Goal: Task Accomplishment & Management: Manage account settings

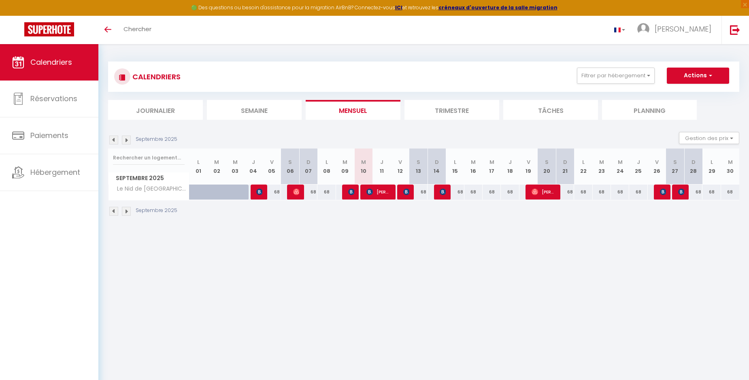
click at [666, 194] on div at bounding box center [662, 192] width 18 height 15
click at [663, 195] on img at bounding box center [663, 192] width 6 height 6
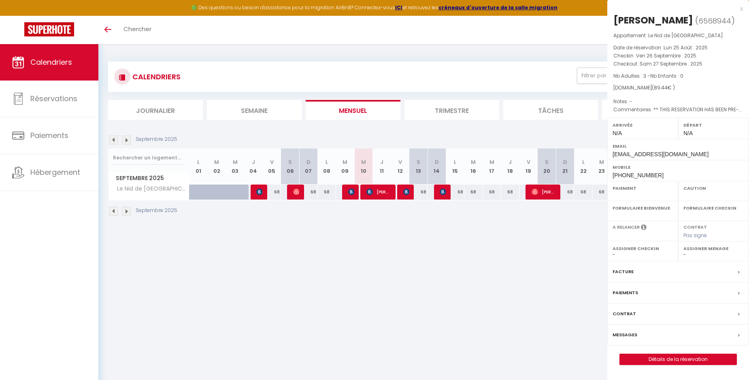
click at [663, 195] on div "Paiement OK KO" at bounding box center [643, 191] width 71 height 20
select select "OK"
select select "0"
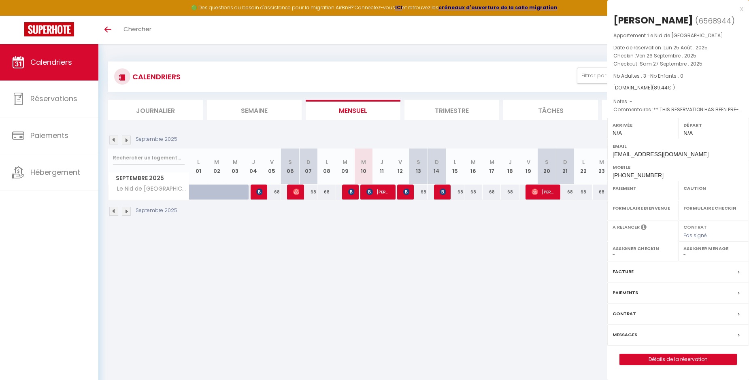
select select "1"
select select
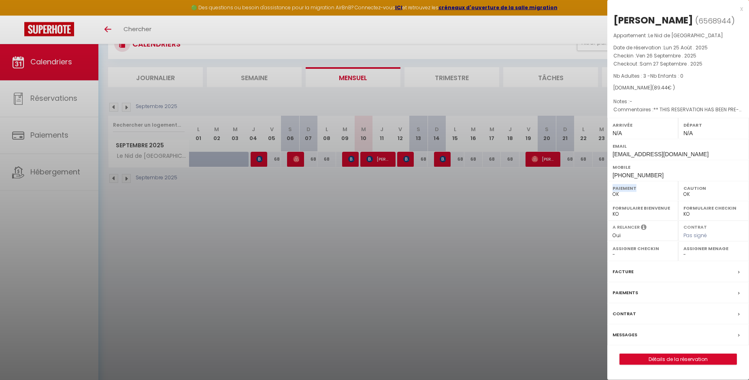
scroll to position [38, 0]
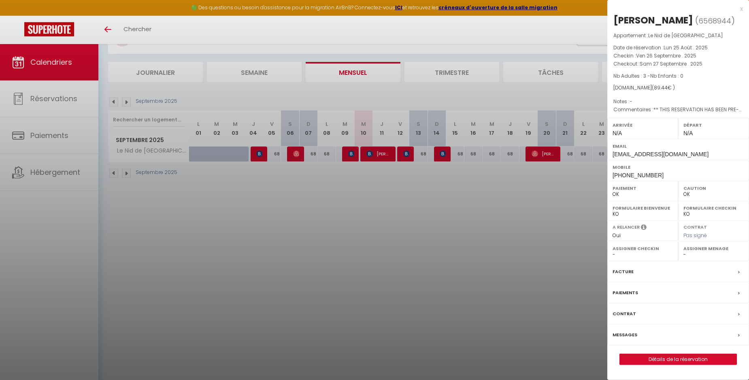
click at [741, 8] on div "x" at bounding box center [676, 9] width 136 height 10
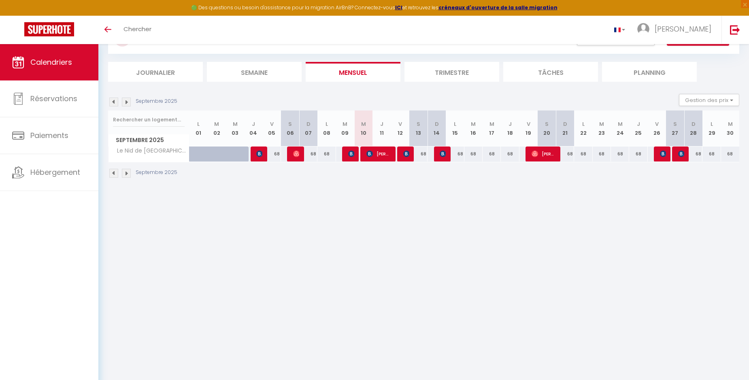
click at [681, 154] on img at bounding box center [682, 154] width 6 height 6
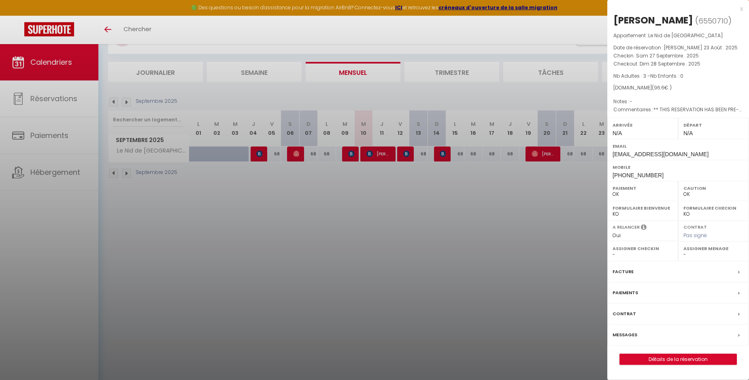
click at [561, 300] on div at bounding box center [374, 190] width 749 height 380
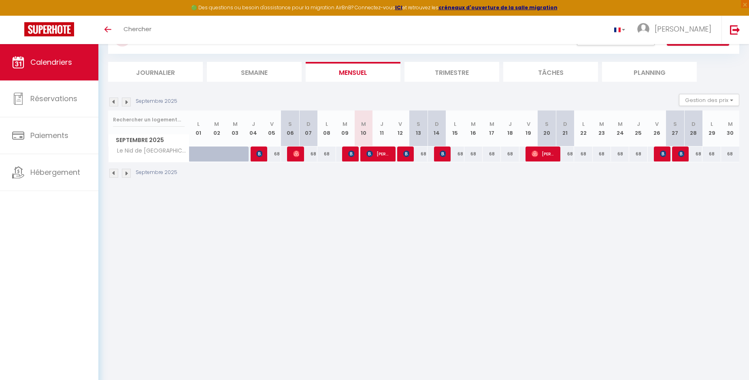
click at [544, 152] on span "[PERSON_NAME]" at bounding box center [544, 153] width 24 height 15
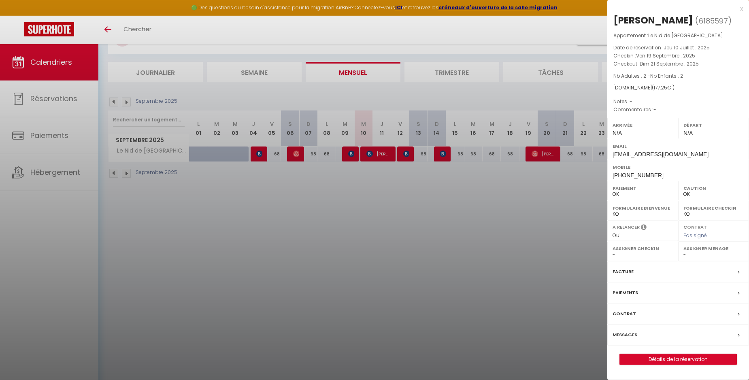
click at [532, 208] on div at bounding box center [374, 190] width 749 height 380
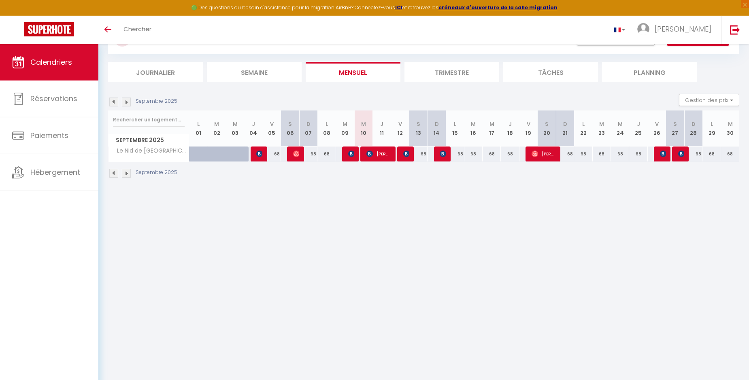
click at [405, 154] on img at bounding box center [406, 154] width 6 height 6
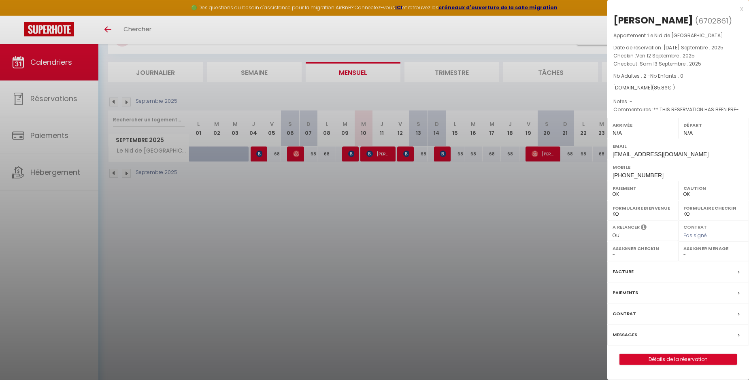
click at [427, 212] on div at bounding box center [374, 190] width 749 height 380
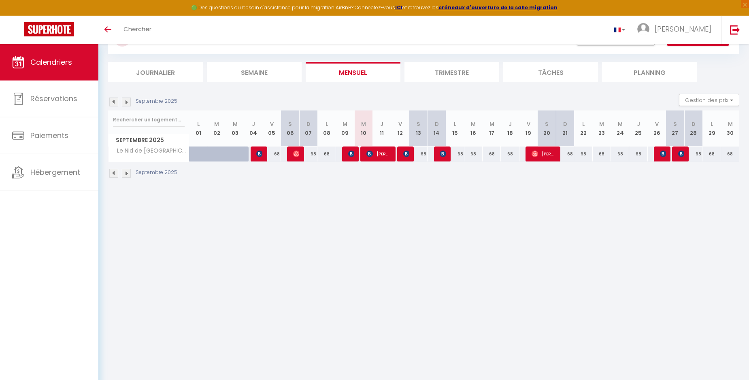
click at [438, 151] on div at bounding box center [443, 154] width 18 height 15
click at [440, 152] on div at bounding box center [443, 154] width 18 height 15
click at [442, 154] on img at bounding box center [443, 154] width 6 height 6
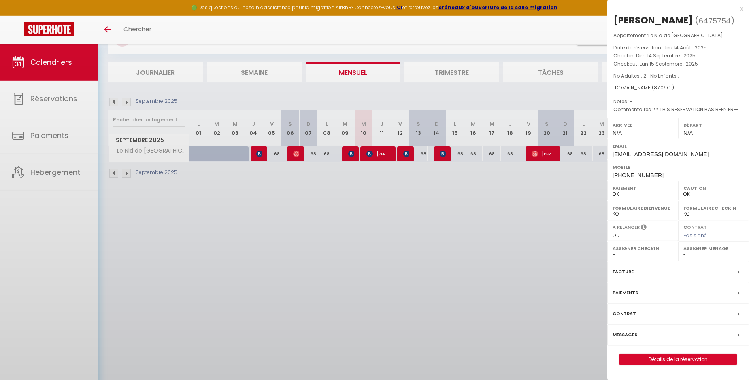
click at [442, 154] on div at bounding box center [374, 190] width 749 height 380
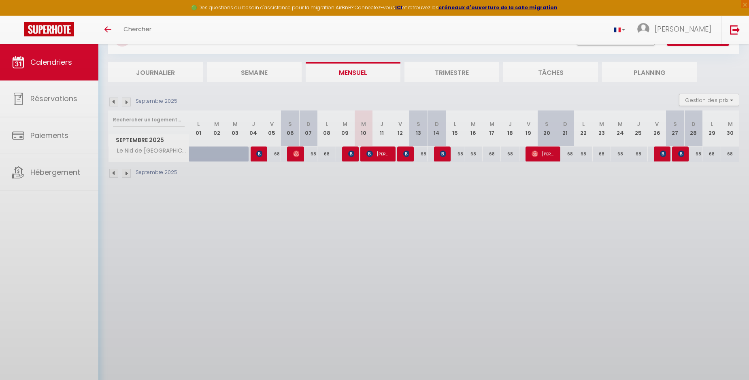
click at [442, 154] on body "🟢 Des questions ou besoin d'assistance pour la migration AirBnB? Connectez-vous…" at bounding box center [374, 196] width 749 height 380
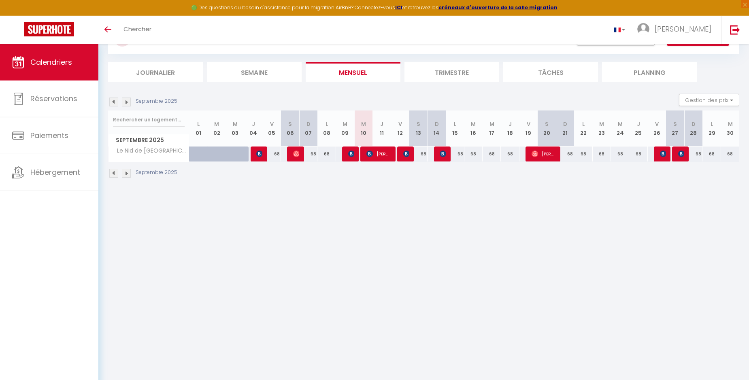
click at [442, 154] on img at bounding box center [443, 154] width 6 height 6
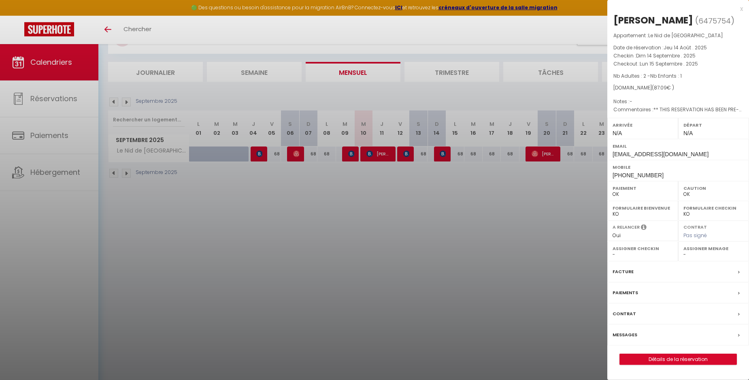
click at [433, 206] on div at bounding box center [374, 190] width 749 height 380
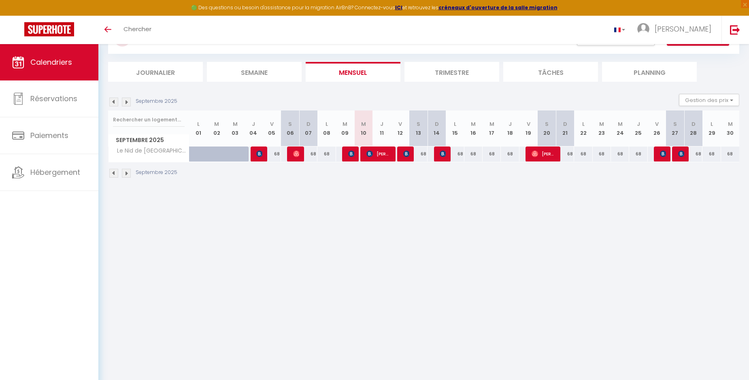
click at [126, 104] on img at bounding box center [126, 102] width 9 height 9
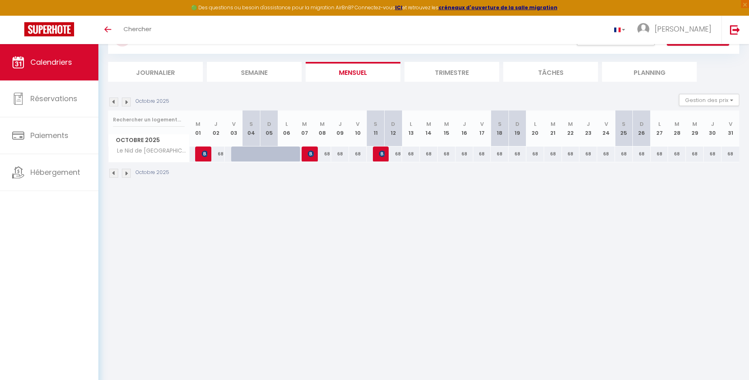
click at [126, 105] on img at bounding box center [126, 102] width 9 height 9
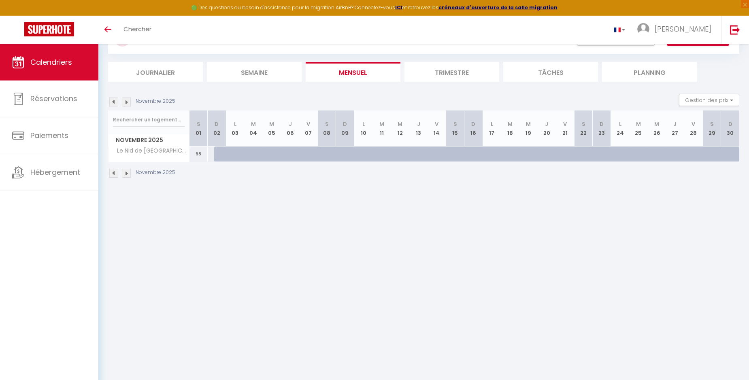
click at [126, 105] on img at bounding box center [126, 102] width 9 height 9
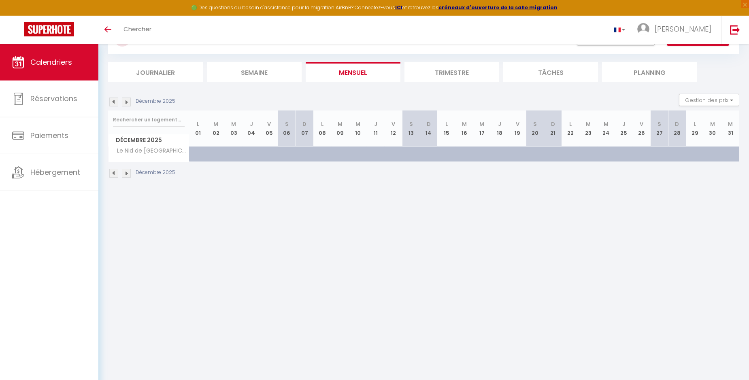
click at [126, 105] on img at bounding box center [126, 102] width 9 height 9
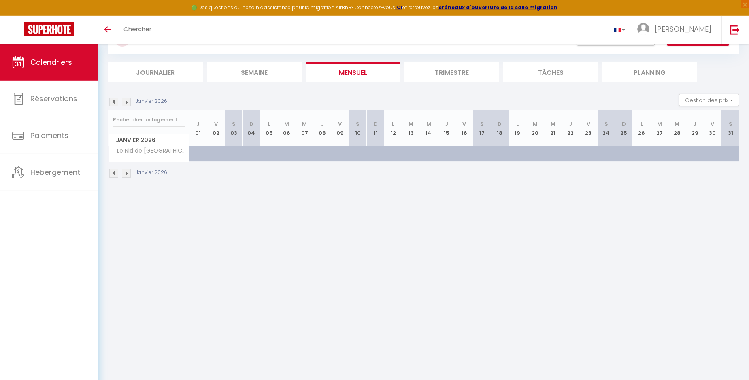
click at [126, 105] on img at bounding box center [126, 102] width 9 height 9
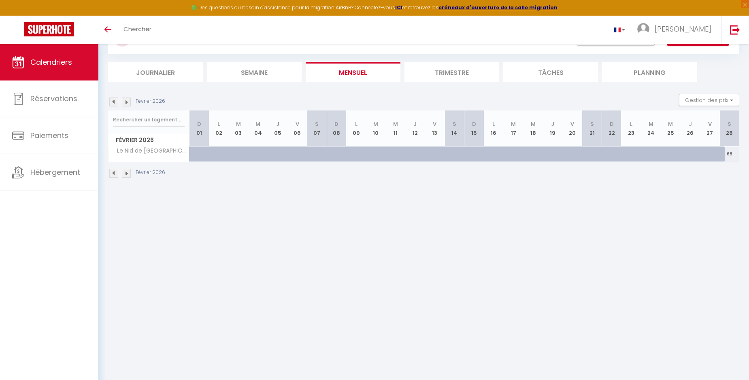
click at [126, 105] on img at bounding box center [126, 102] width 9 height 9
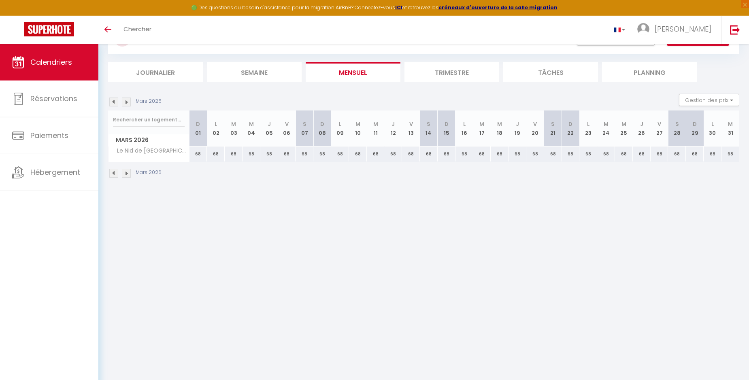
click at [121, 105] on div "Mars 2026" at bounding box center [136, 102] width 56 height 9
click at [125, 104] on img at bounding box center [126, 102] width 9 height 9
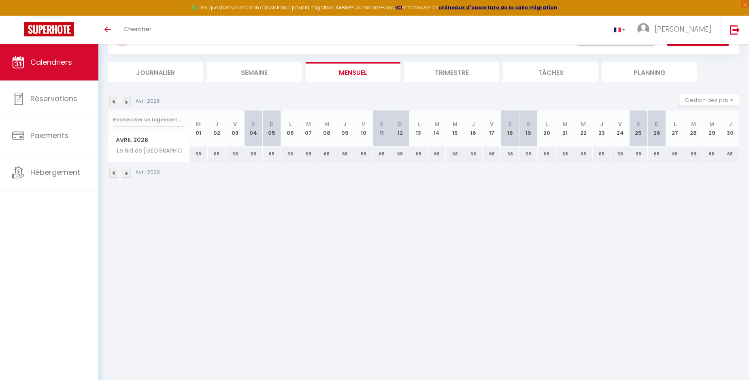
click at [125, 104] on img at bounding box center [126, 102] width 9 height 9
